Goal: Information Seeking & Learning: Learn about a topic

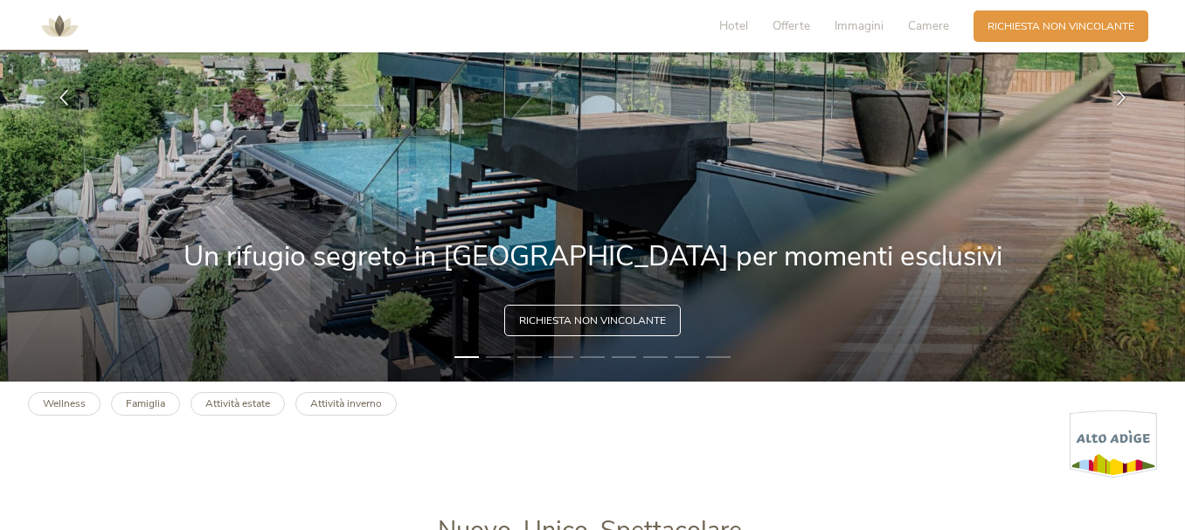
scroll to position [350, 0]
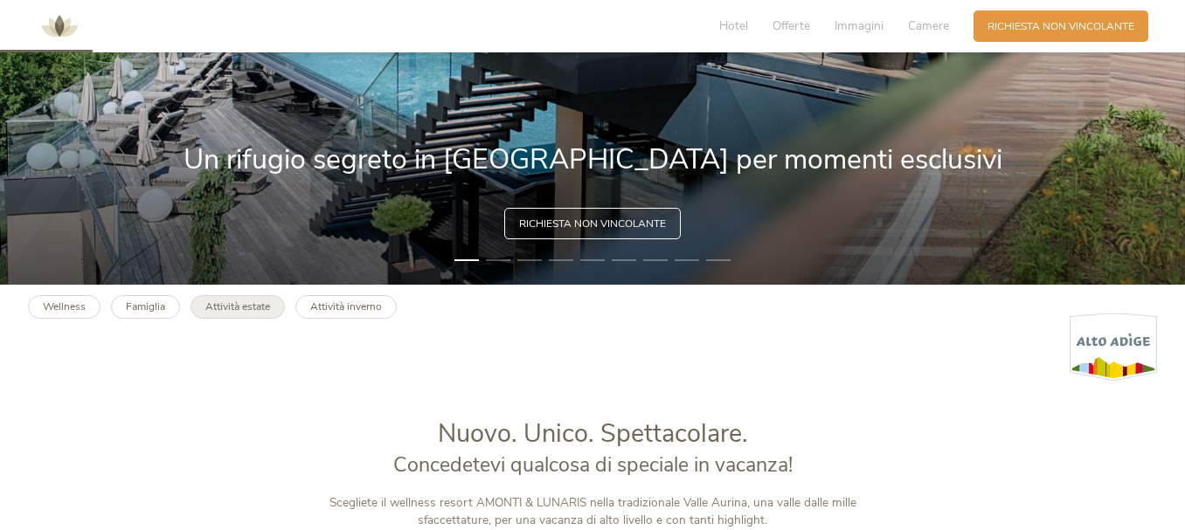
click at [257, 310] on b "Attività estate" at bounding box center [237, 307] width 65 height 14
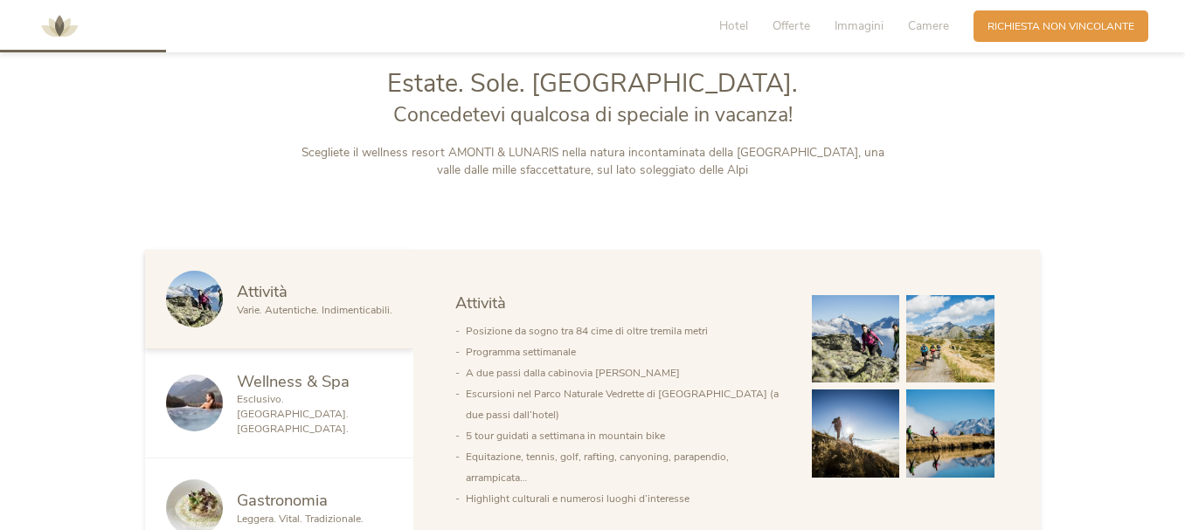
scroll to position [612, 0]
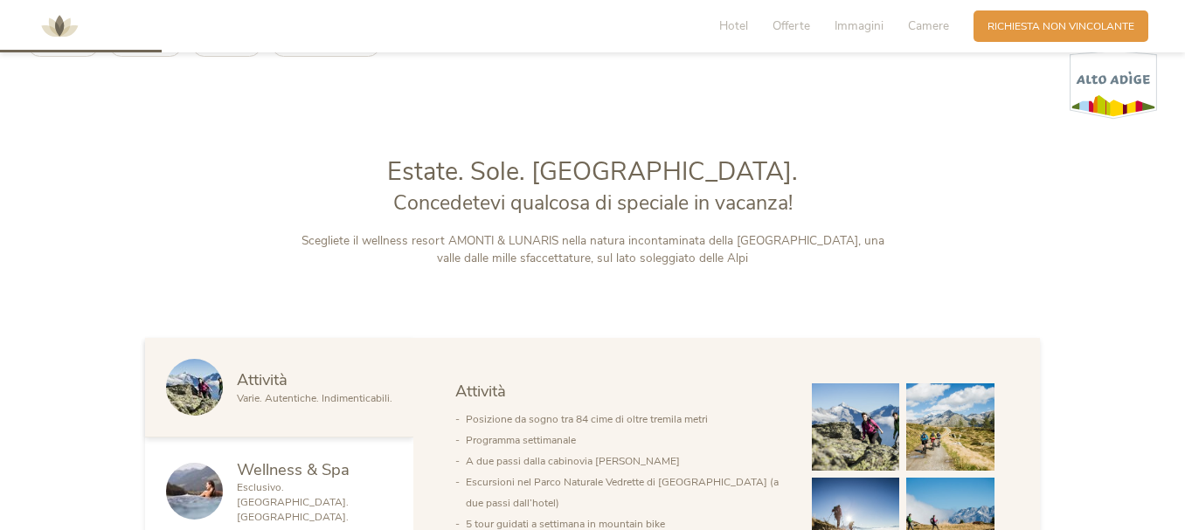
click at [717, 418] on li "Posizione da sogno tra 84 cime di oltre tremila metri" at bounding box center [625, 419] width 318 height 21
click at [849, 415] on img at bounding box center [856, 428] width 88 height 88
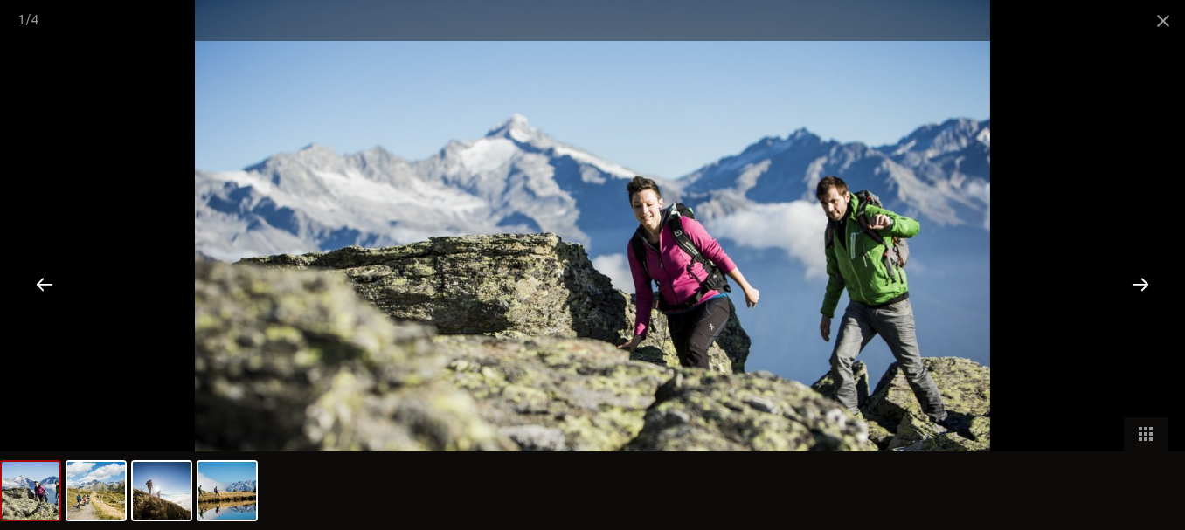
click at [1137, 290] on div at bounding box center [1140, 284] width 54 height 54
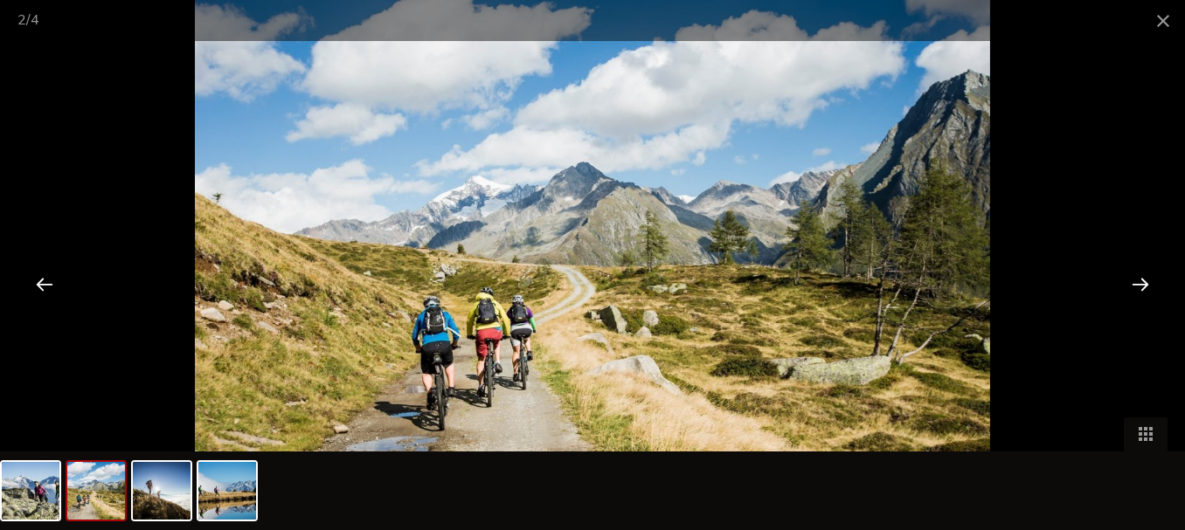
click at [1137, 290] on div at bounding box center [1140, 284] width 54 height 54
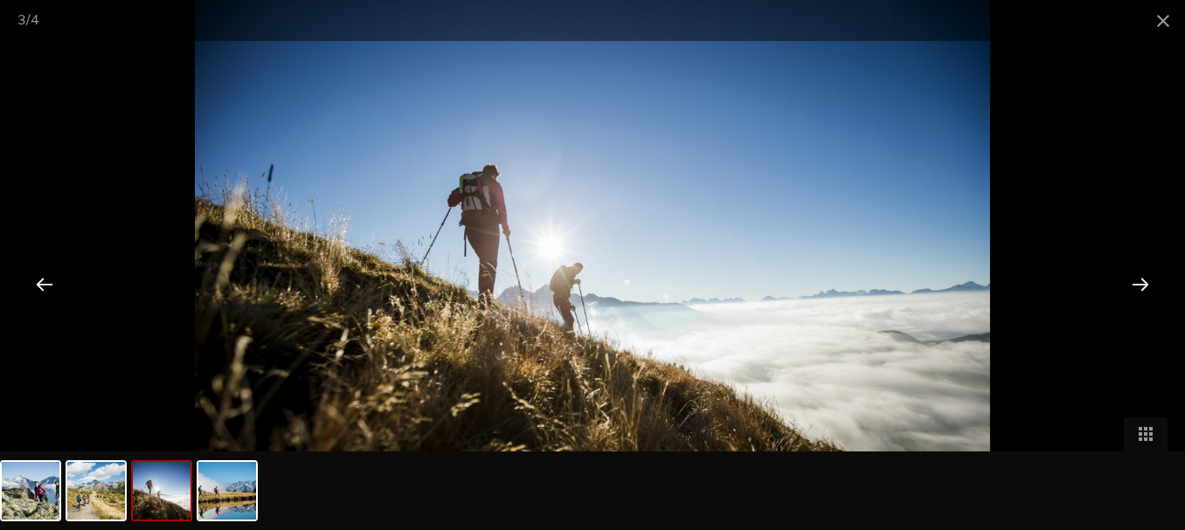
click at [1137, 290] on div at bounding box center [1140, 284] width 54 height 54
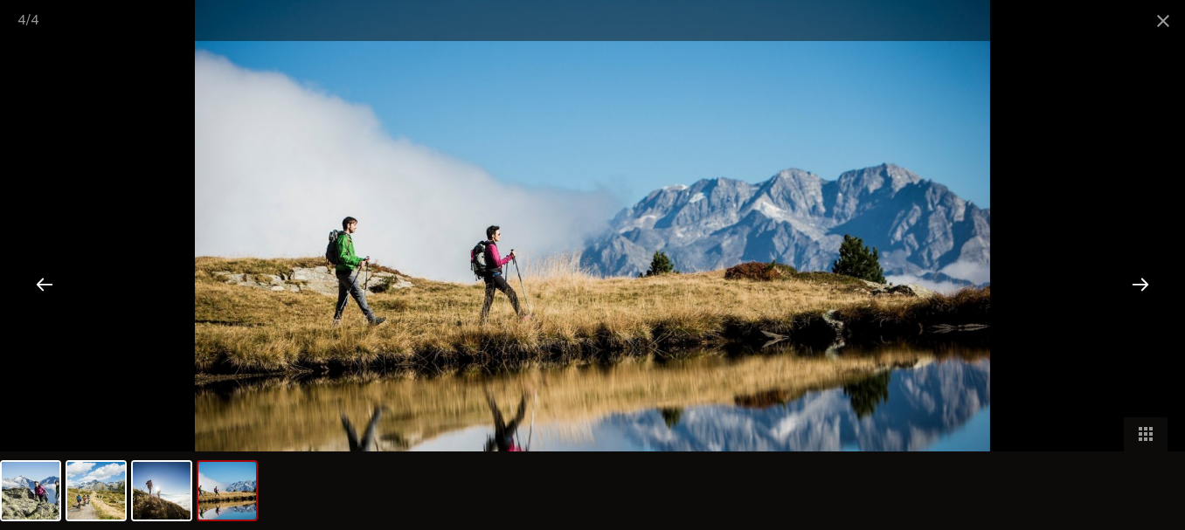
click at [1137, 290] on div at bounding box center [1140, 284] width 54 height 54
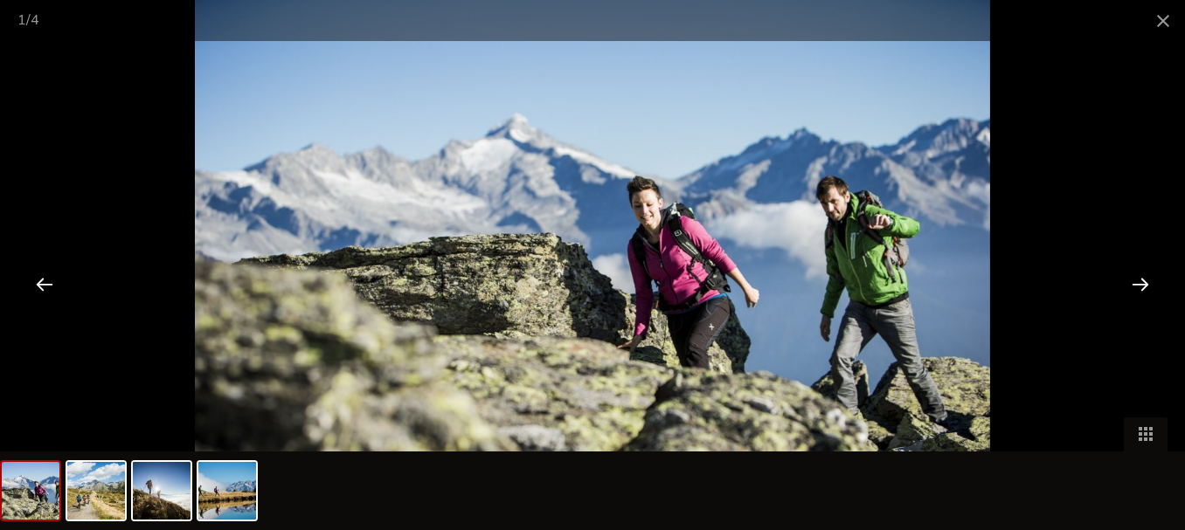
click at [1137, 290] on div at bounding box center [1140, 284] width 54 height 54
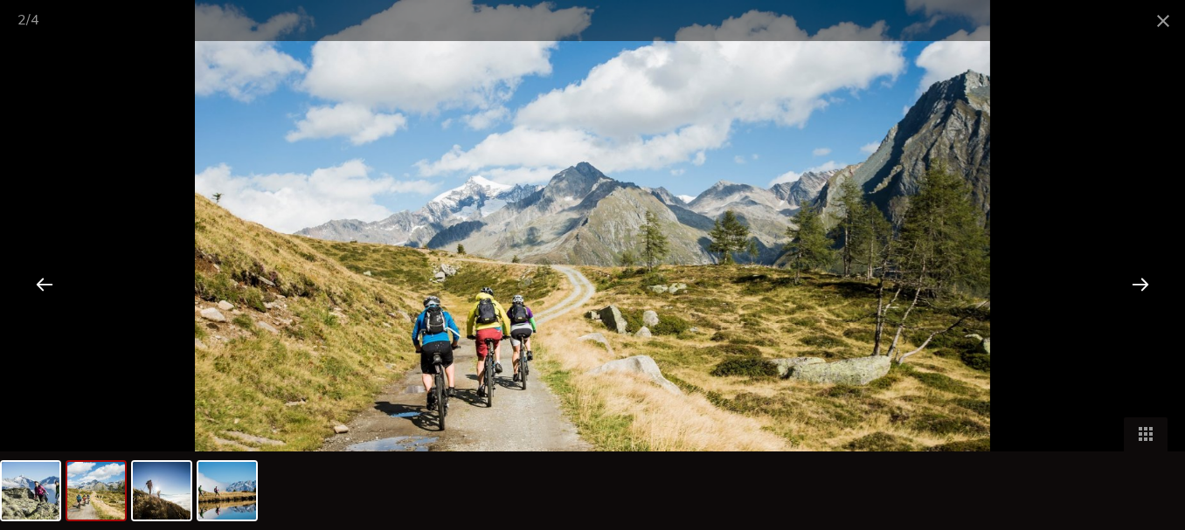
click at [1137, 290] on div at bounding box center [1140, 284] width 54 height 54
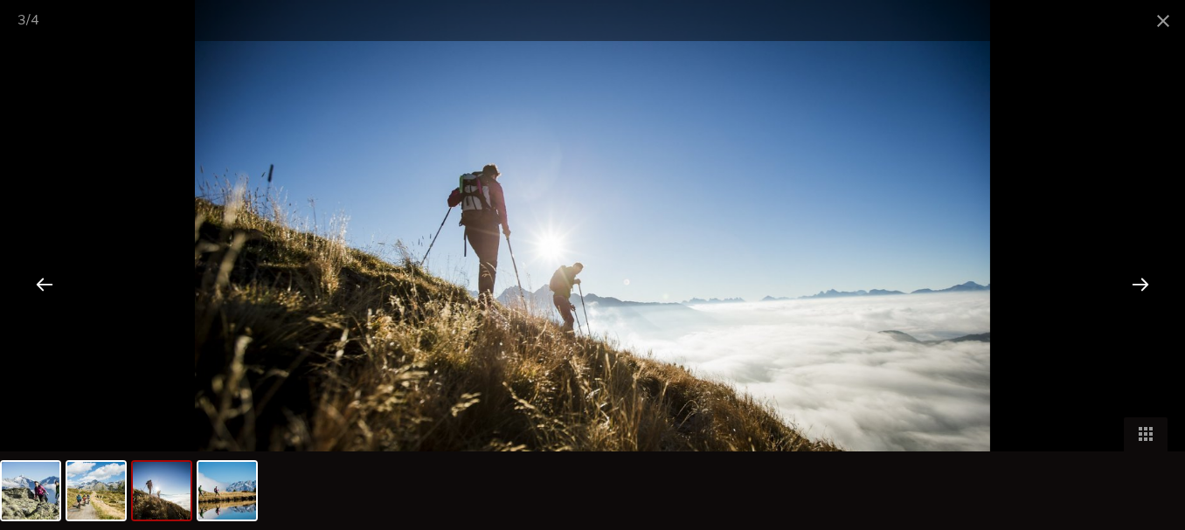
click at [1137, 290] on div at bounding box center [1140, 284] width 54 height 54
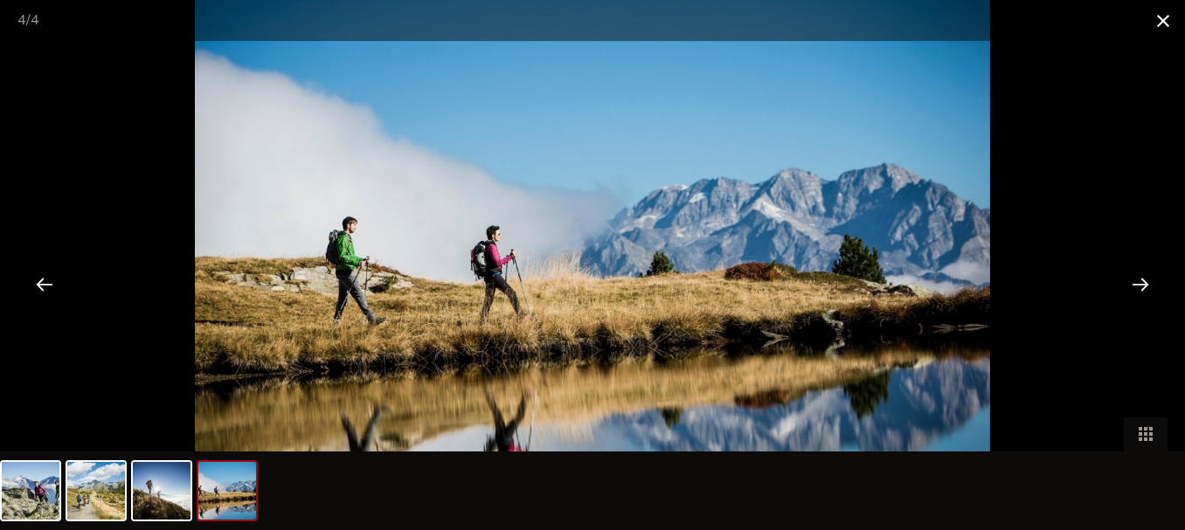
click at [1155, 13] on span at bounding box center [1163, 20] width 44 height 41
